Goal: Navigation & Orientation: Understand site structure

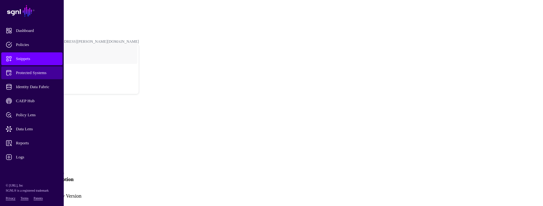
click at [49, 76] on link "Protected Systems" at bounding box center [31, 72] width 61 height 13
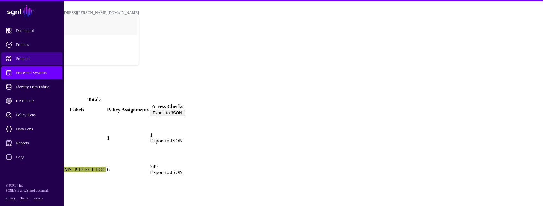
click at [36, 59] on span "Snippets" at bounding box center [37, 58] width 62 height 6
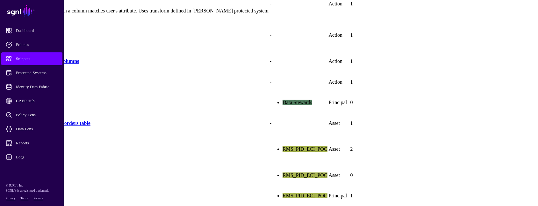
scroll to position [388, 0]
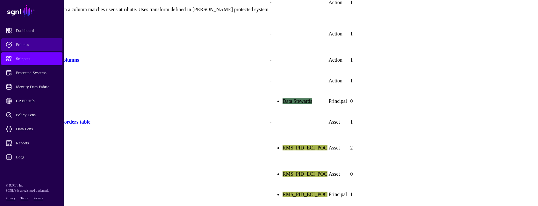
click at [29, 45] on span "Policies" at bounding box center [37, 44] width 62 height 6
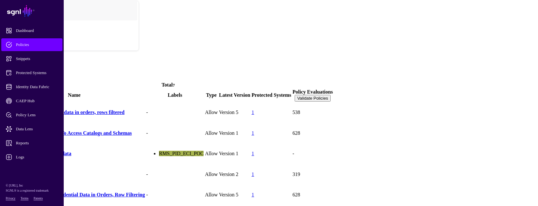
scroll to position [16, 0]
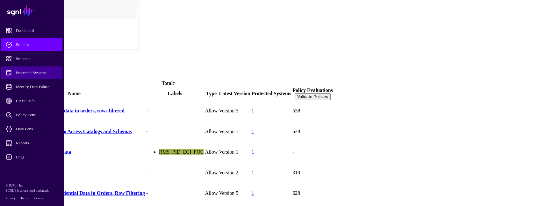
click at [38, 72] on span "Protected Systems" at bounding box center [37, 72] width 62 height 6
